Goal: Information Seeking & Learning: Learn about a topic

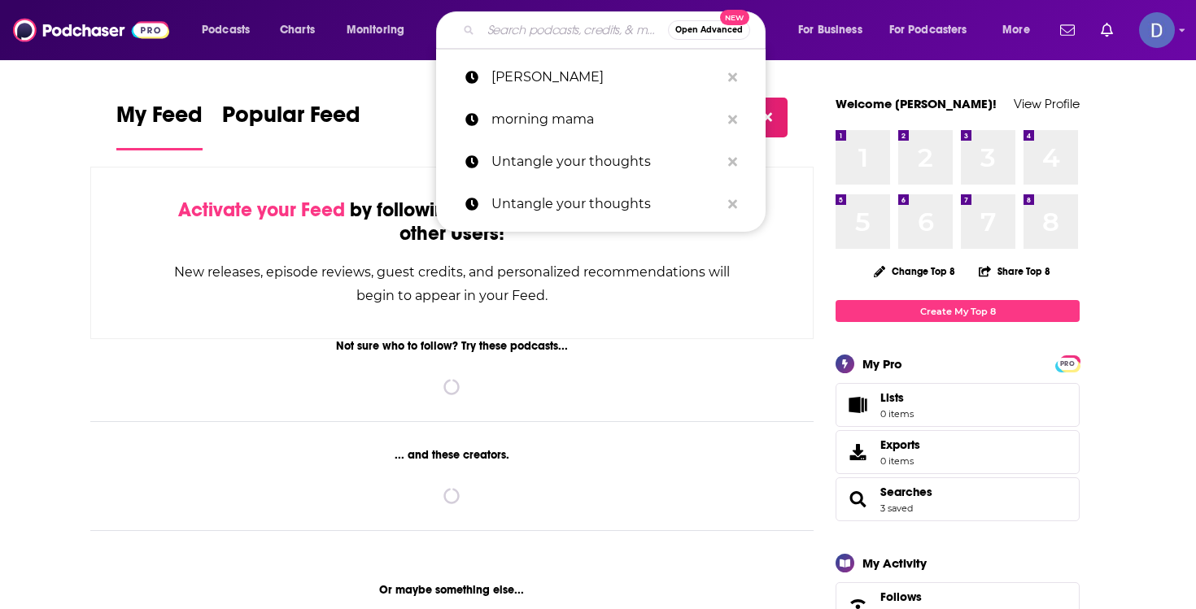
click at [500, 26] on input "Search podcasts, credits, & more..." at bounding box center [574, 30] width 187 height 26
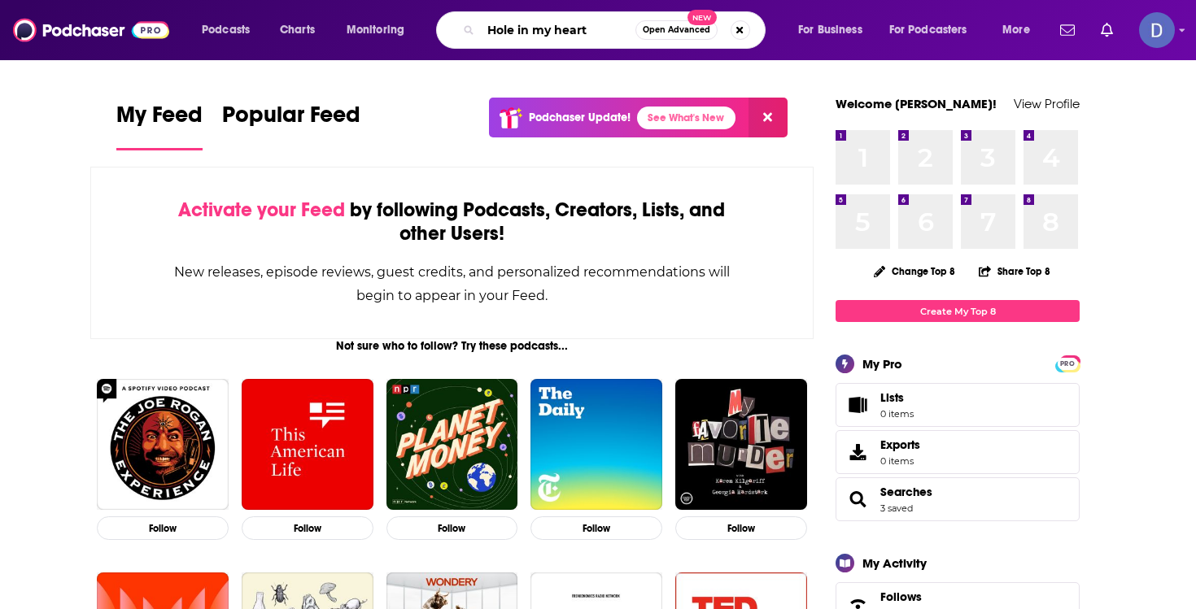
type input "Hole in my heart"
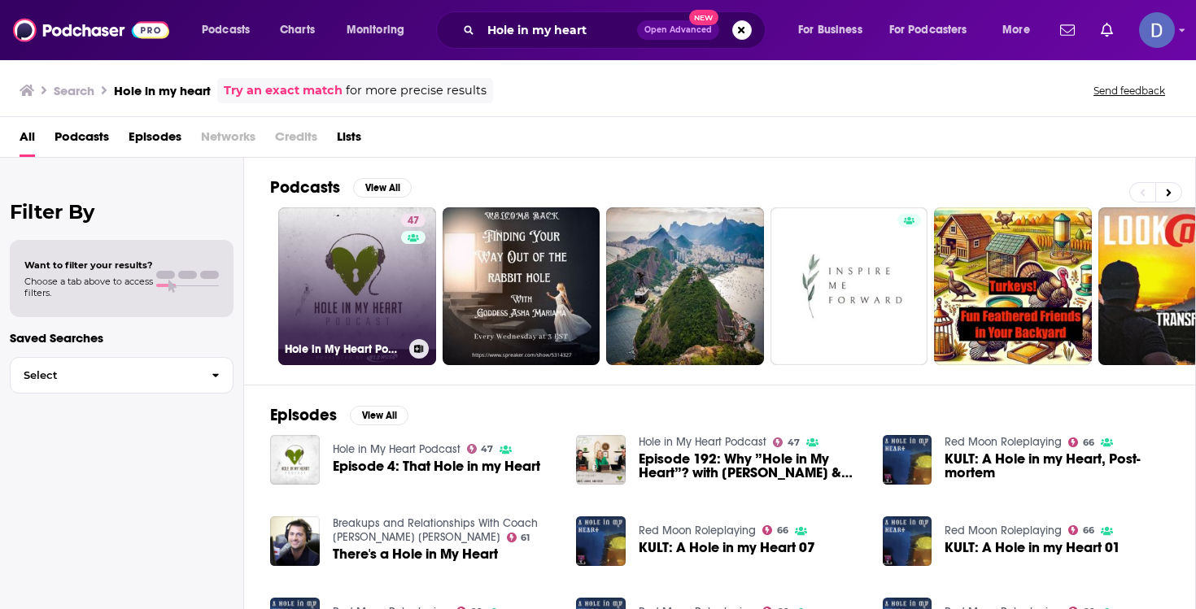
click at [382, 272] on link "47 Hole in My Heart Podcast" at bounding box center [357, 286] width 158 height 158
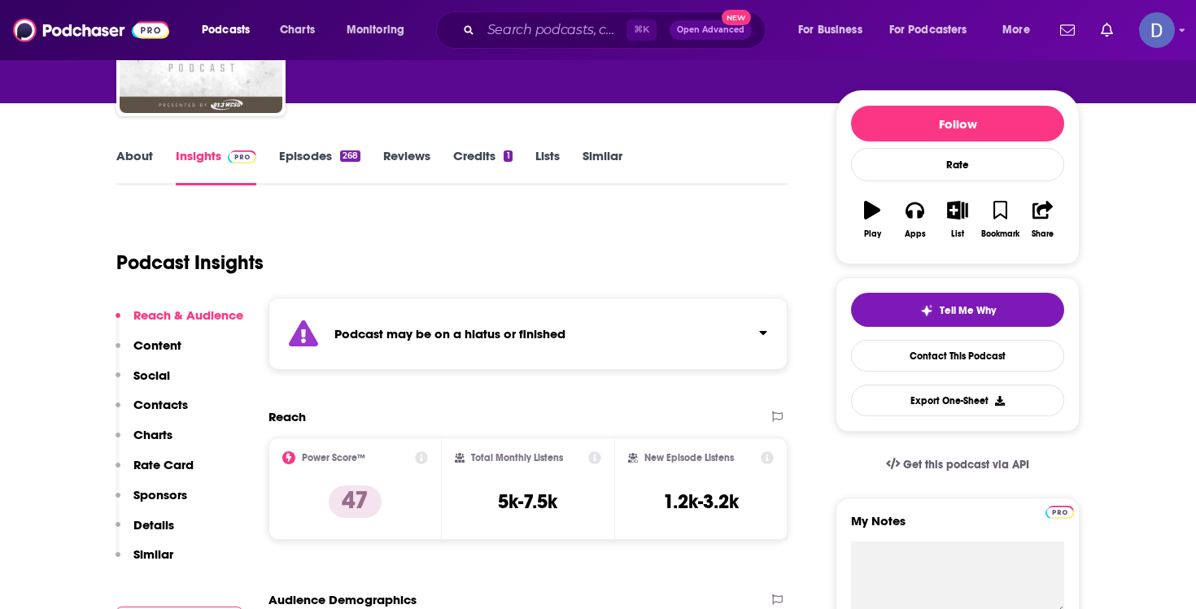
scroll to position [167, 0]
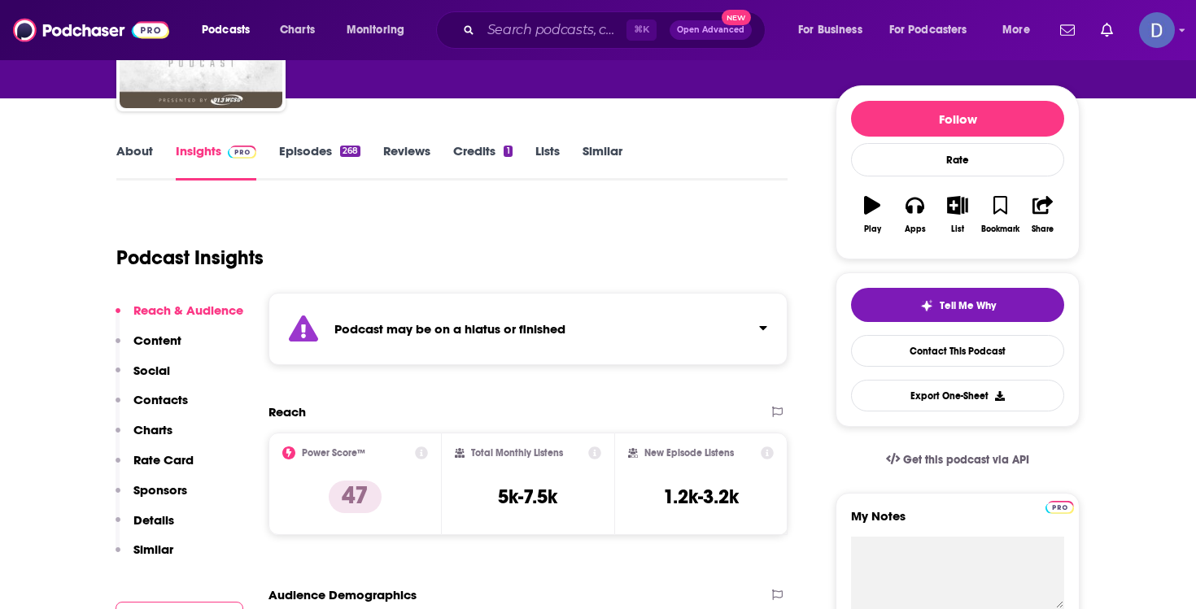
click at [465, 342] on div "Podcast may be on a hiatus or finished" at bounding box center [527, 329] width 519 height 72
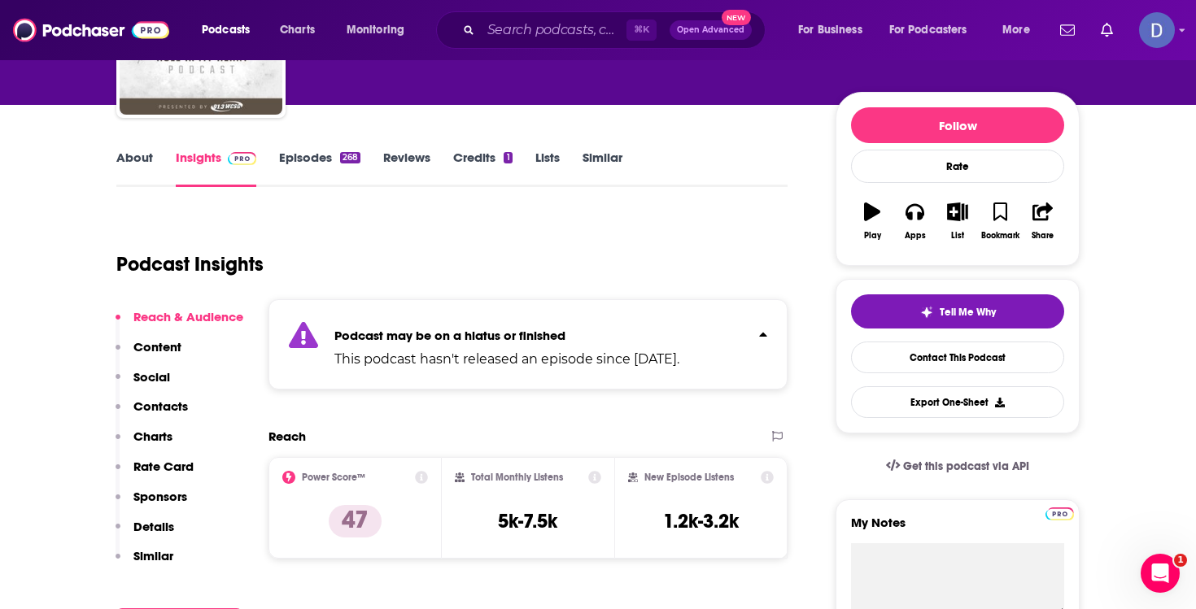
scroll to position [158, 0]
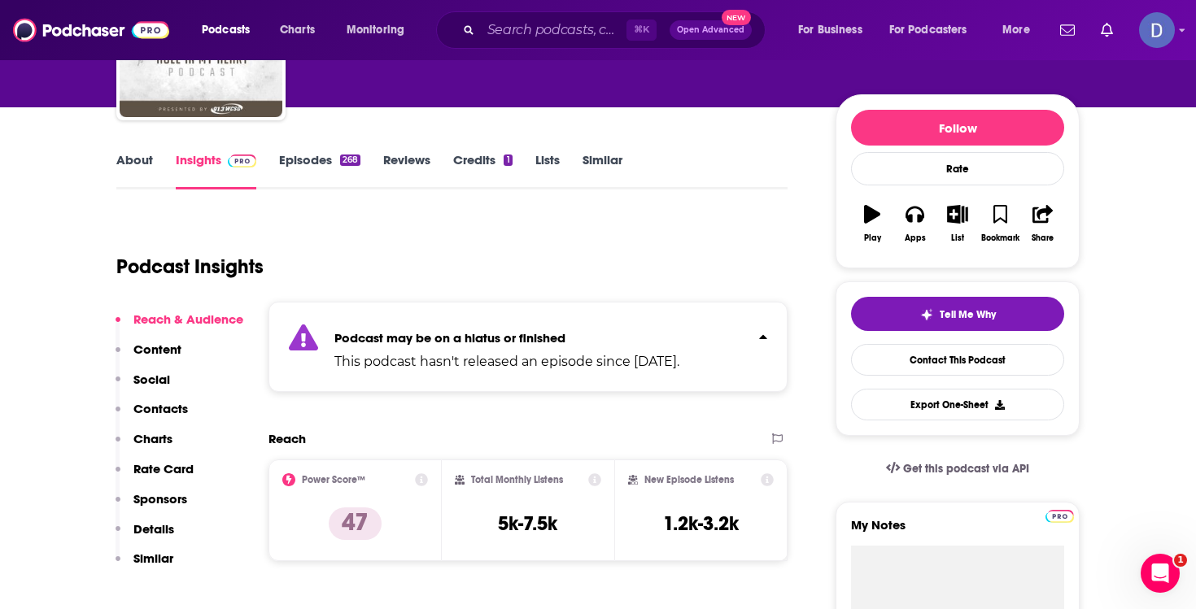
click at [139, 156] on link "About" at bounding box center [134, 170] width 37 height 37
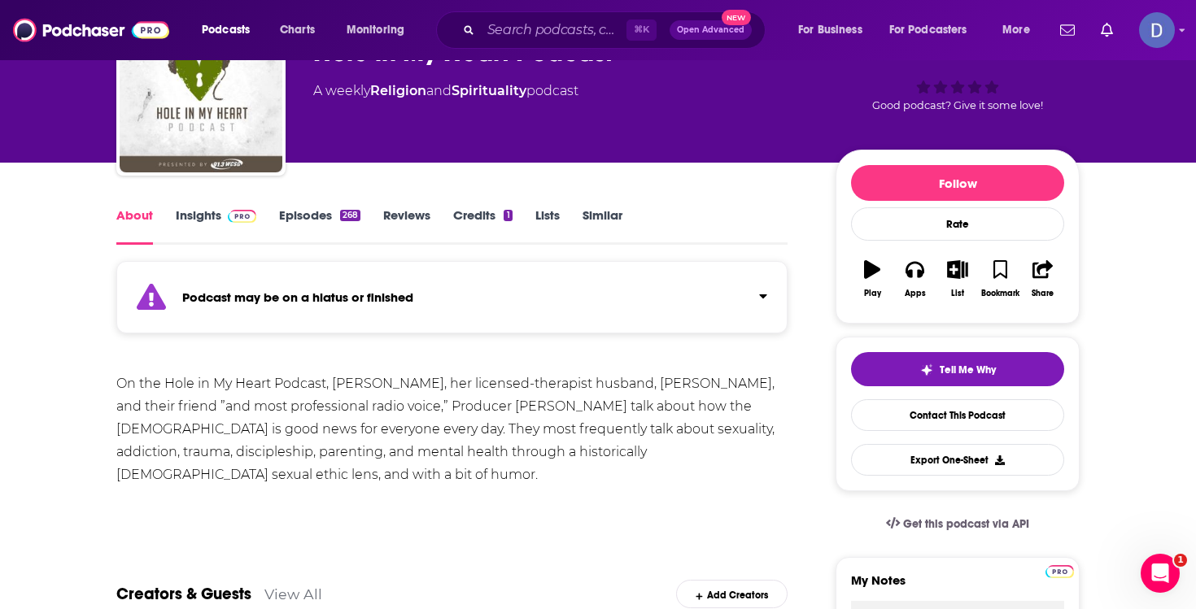
scroll to position [87, 0]
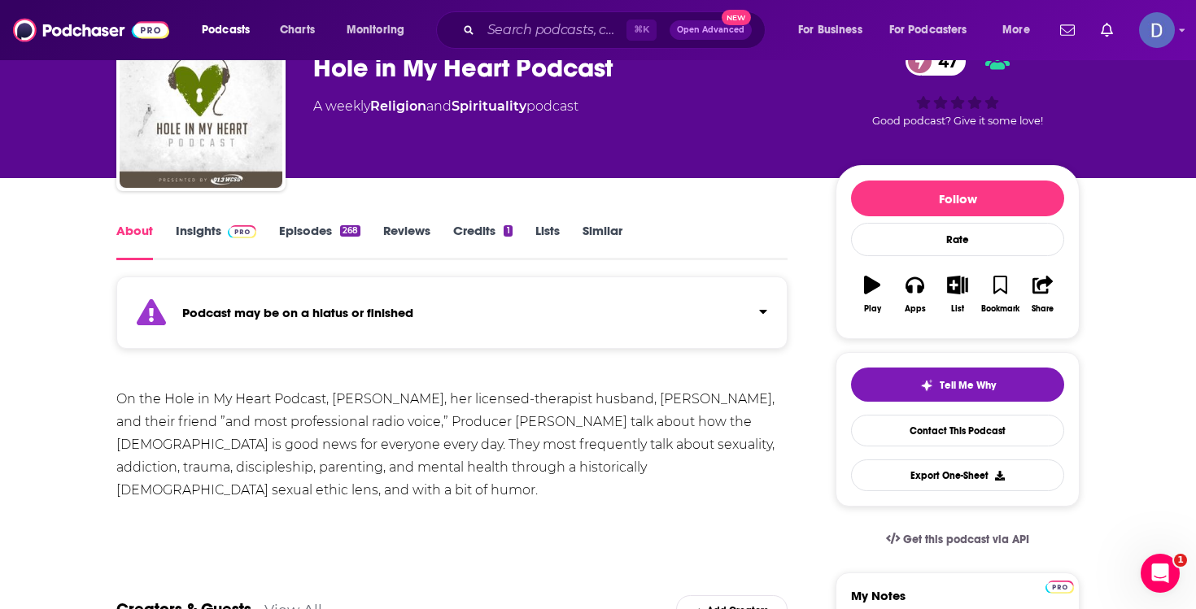
click at [209, 236] on link "Insights" at bounding box center [216, 241] width 81 height 37
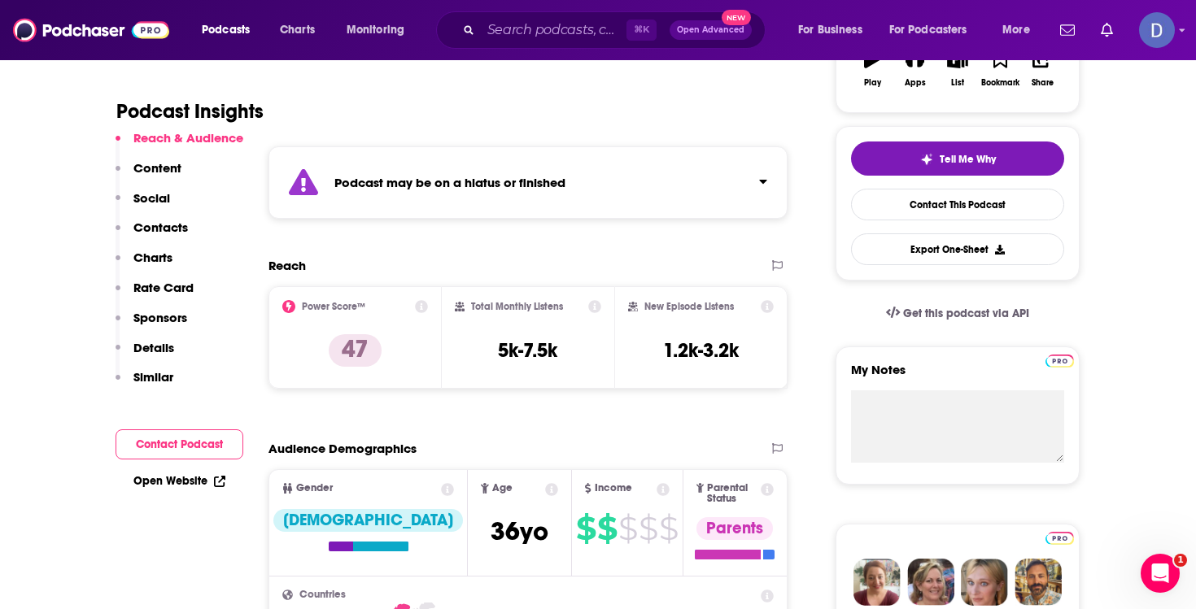
scroll to position [316, 0]
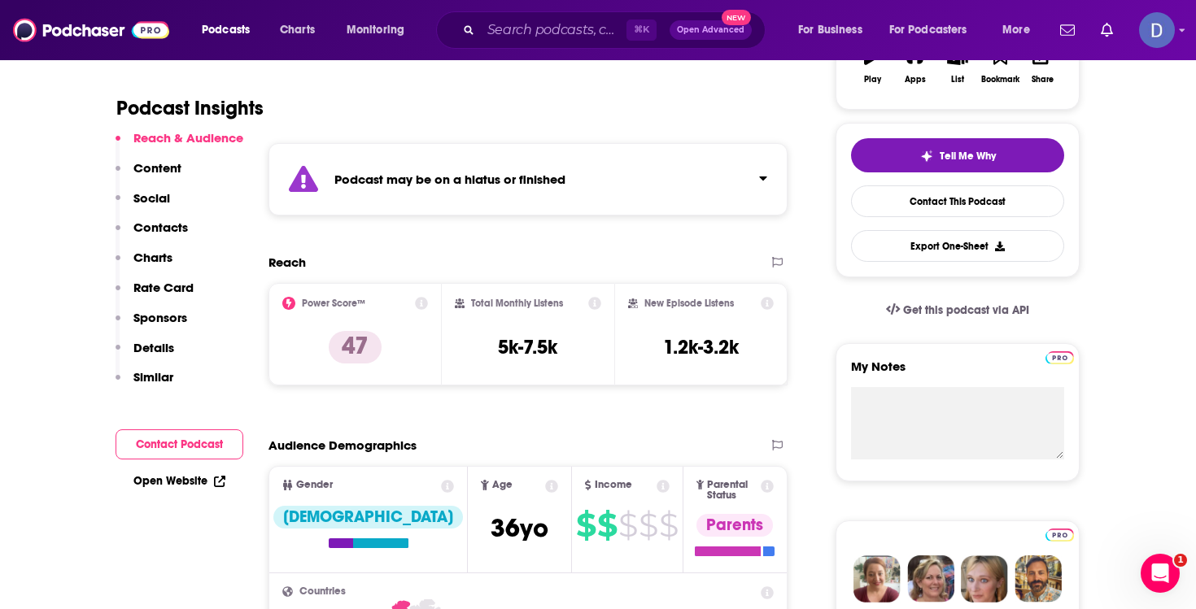
click at [186, 483] on link "Open Website" at bounding box center [179, 481] width 92 height 14
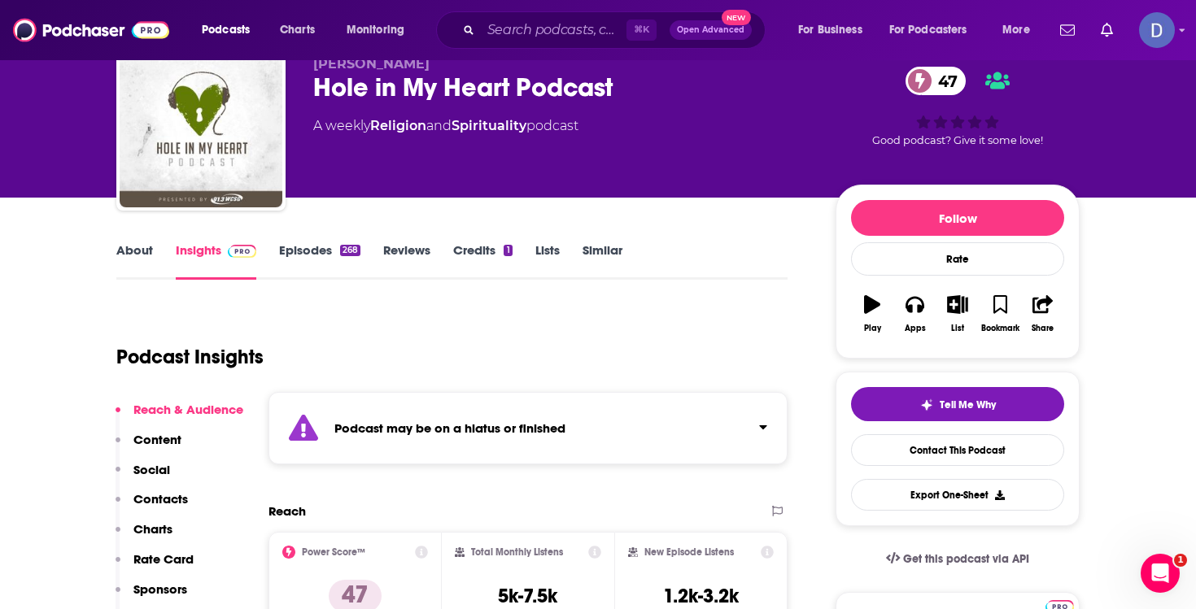
scroll to position [67, 0]
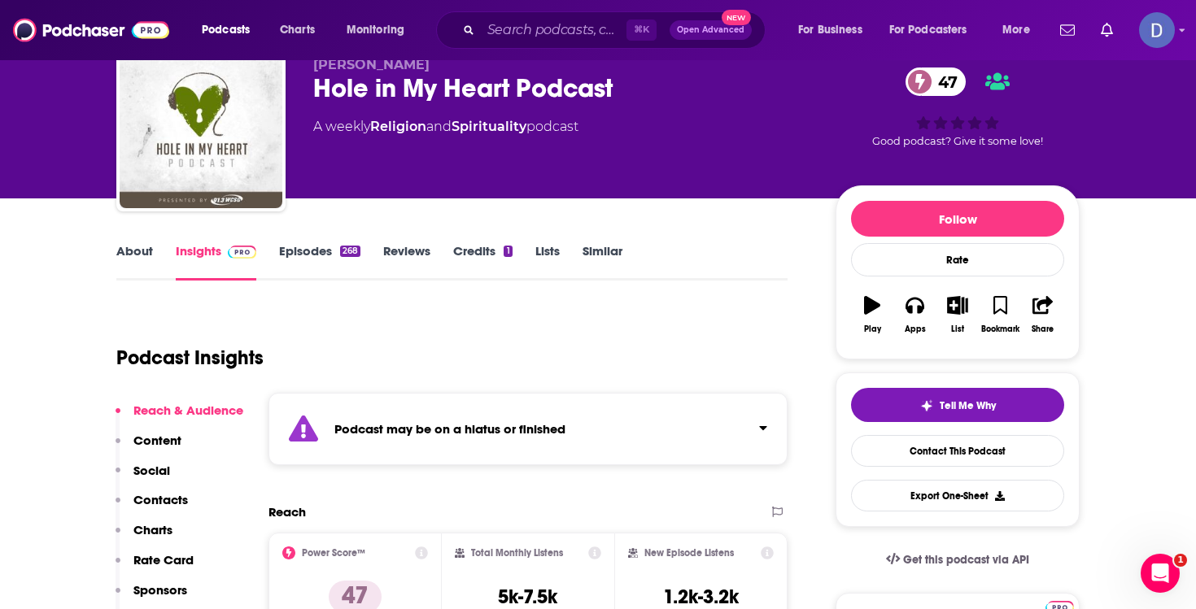
click at [135, 253] on link "About" at bounding box center [134, 261] width 37 height 37
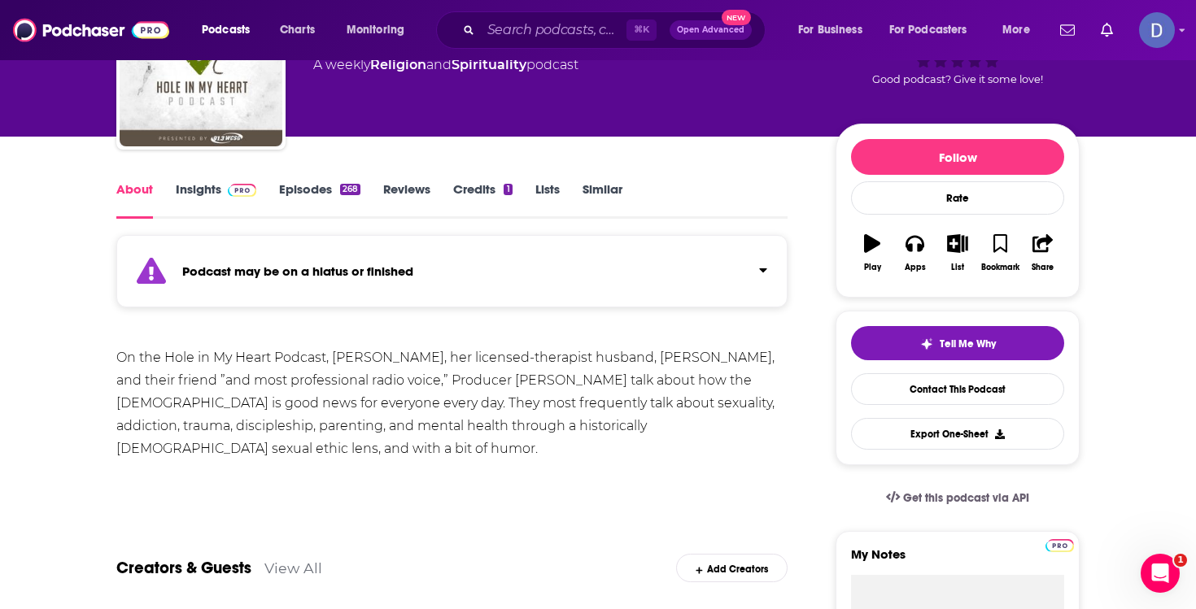
scroll to position [83, 0]
